Goal: Task Accomplishment & Management: Use online tool/utility

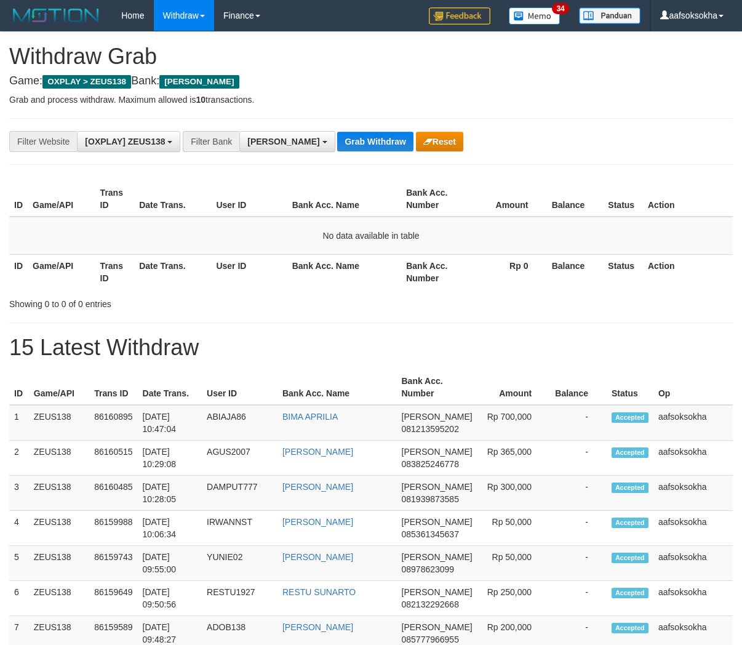
click at [337, 137] on button "Grab Withdraw" at bounding box center [375, 142] width 76 height 20
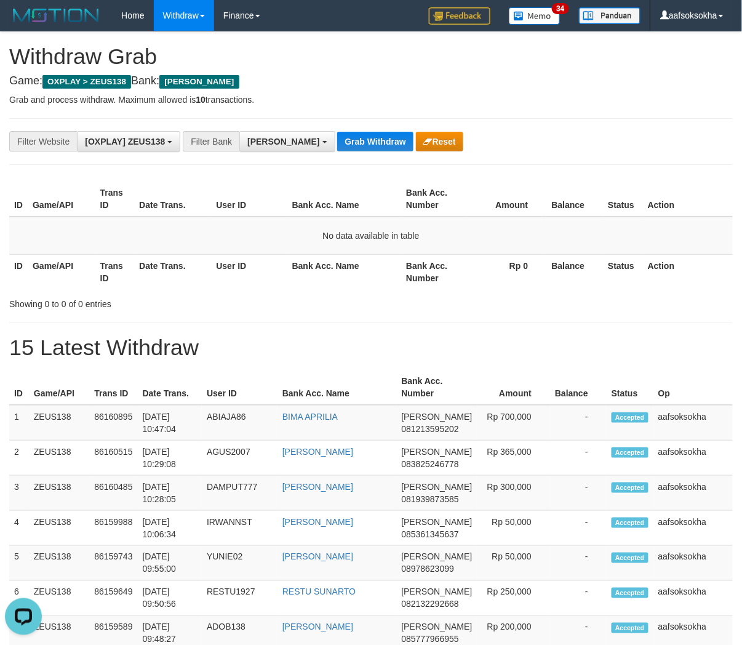
click at [337, 137] on button "Grab Withdraw" at bounding box center [375, 142] width 76 height 20
drag, startPoint x: 0, startPoint y: 0, endPoint x: 304, endPoint y: 137, distance: 333.5
click at [337, 137] on button "Grab Withdraw" at bounding box center [375, 142] width 76 height 20
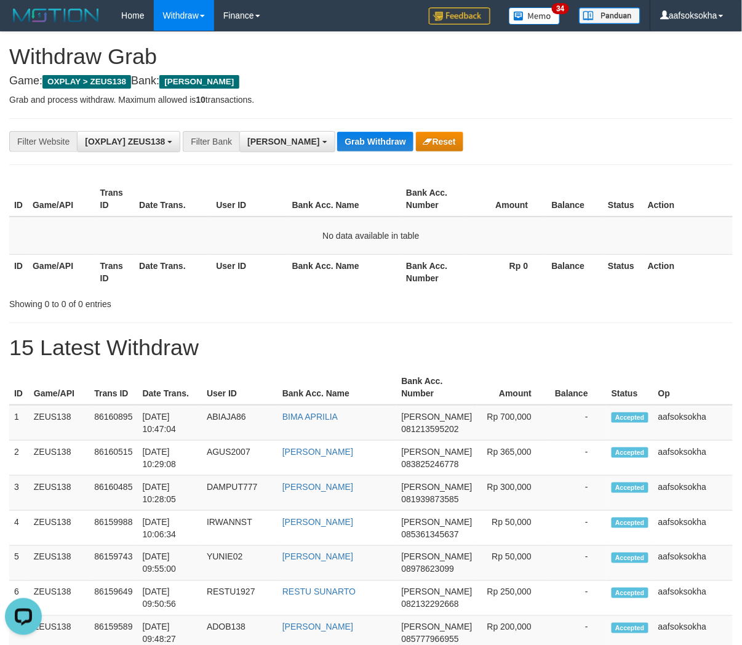
click at [337, 137] on button "Grab Withdraw" at bounding box center [375, 142] width 76 height 20
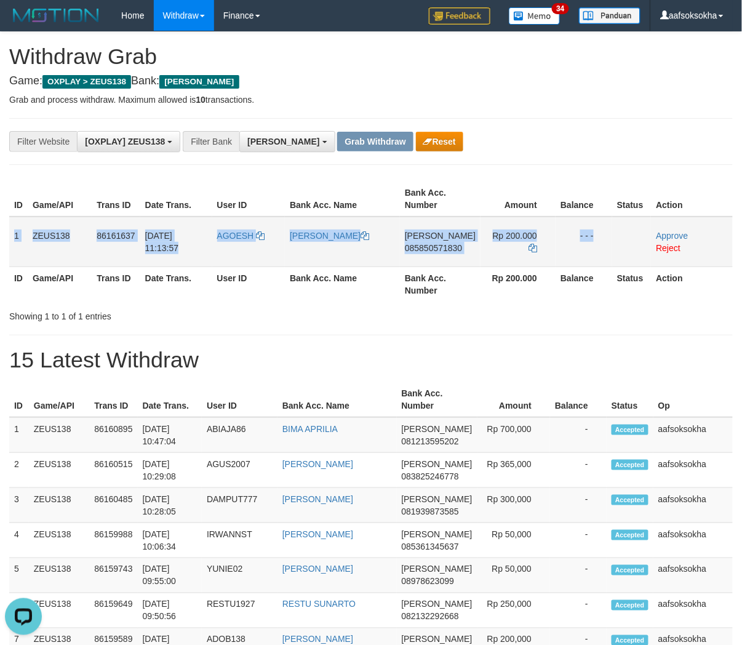
drag, startPoint x: 12, startPoint y: 231, endPoint x: 697, endPoint y: 258, distance: 684.8
click at [632, 238] on tr "1 ZEUS138 86161637 21/08/2025 11:13:57 AGOESH YULIANA DANA 085850571830 Rp 200.…" at bounding box center [371, 242] width 724 height 50
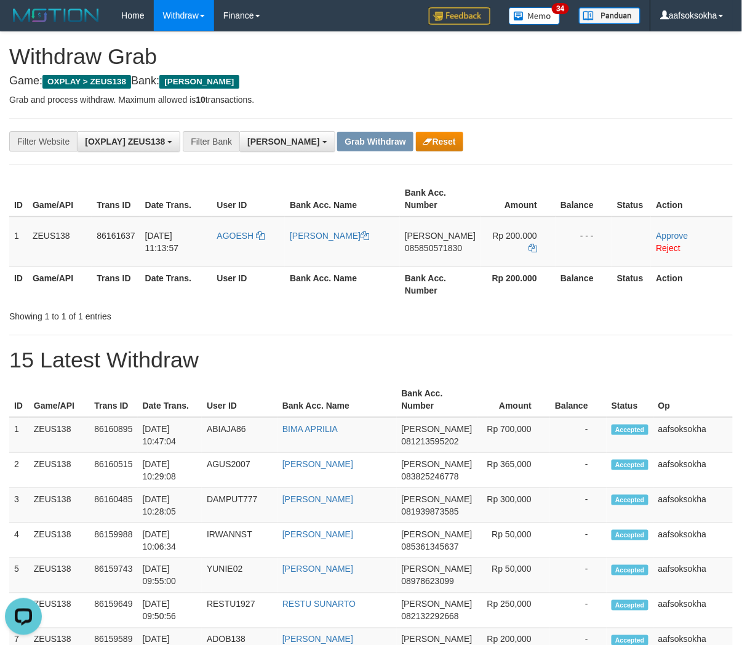
click at [588, 175] on div "**********" at bounding box center [371, 498] width 742 height 932
click at [439, 248] on span "085850571830" at bounding box center [433, 248] width 57 height 10
click at [531, 245] on icon at bounding box center [533, 248] width 9 height 9
click at [661, 234] on link "Approve" at bounding box center [672, 236] width 32 height 10
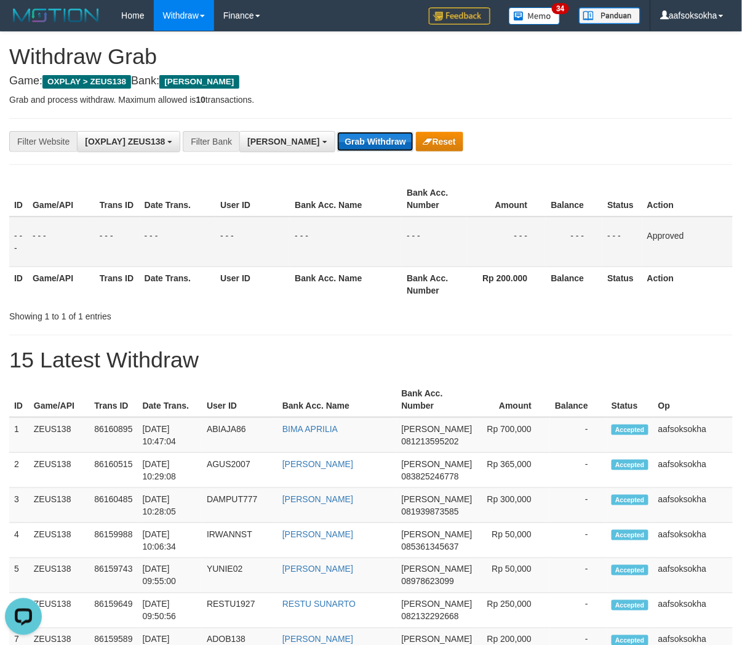
click at [337, 132] on button "Grab Withdraw" at bounding box center [375, 142] width 76 height 20
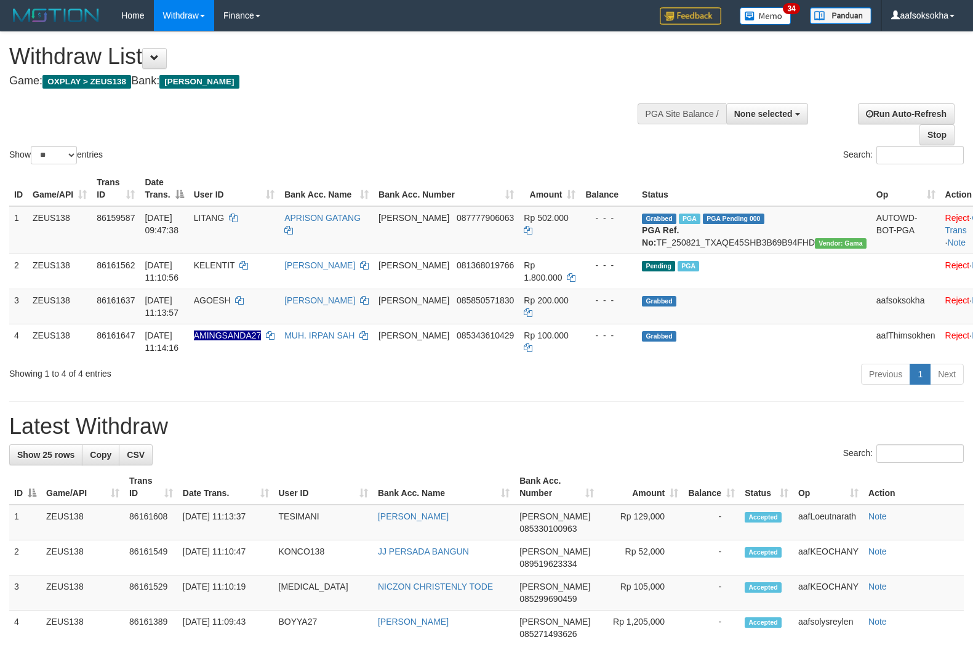
select select
select select "**"
